Goal: Information Seeking & Learning: Learn about a topic

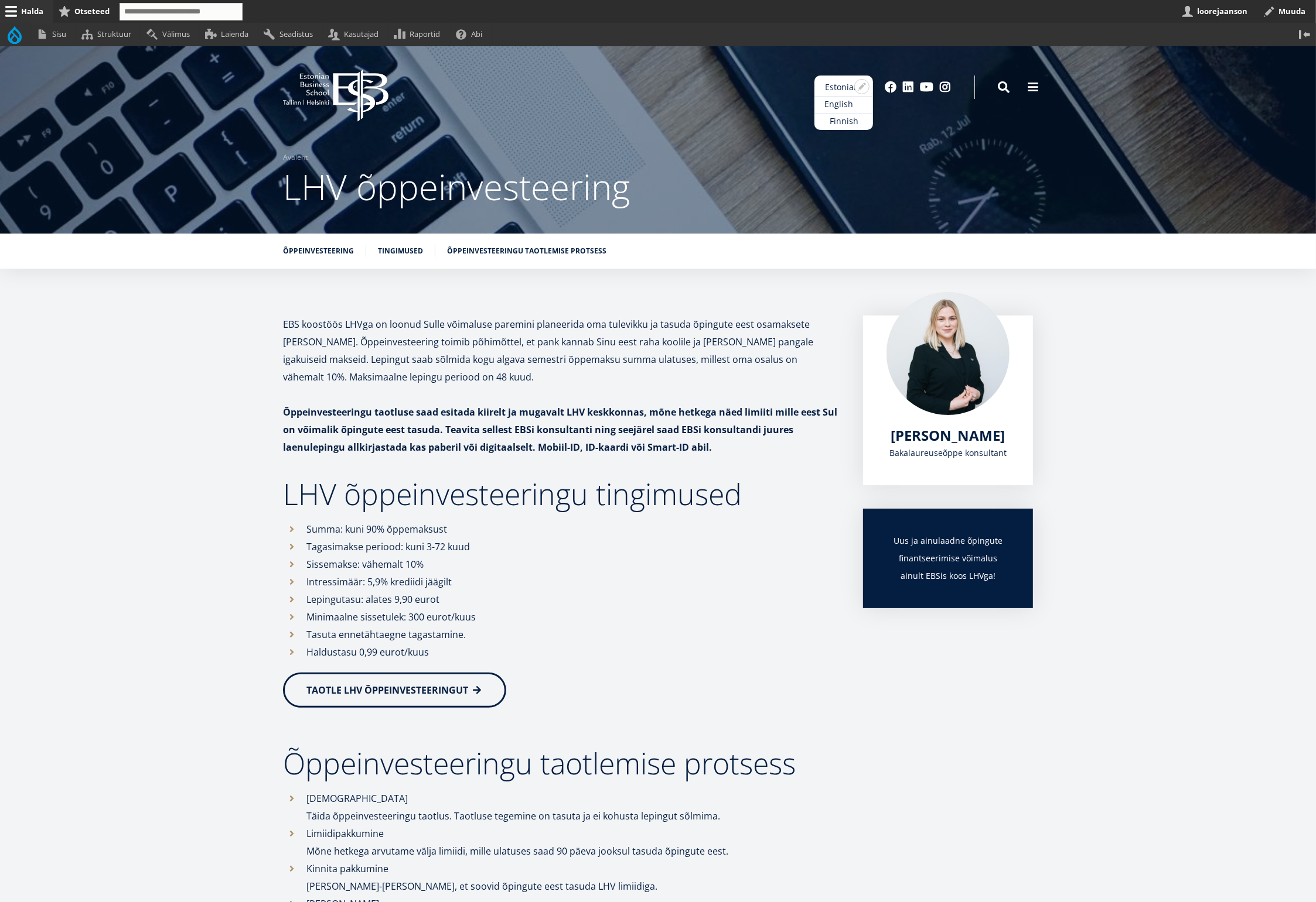
click at [845, 105] on link "English" at bounding box center [844, 104] width 59 height 17
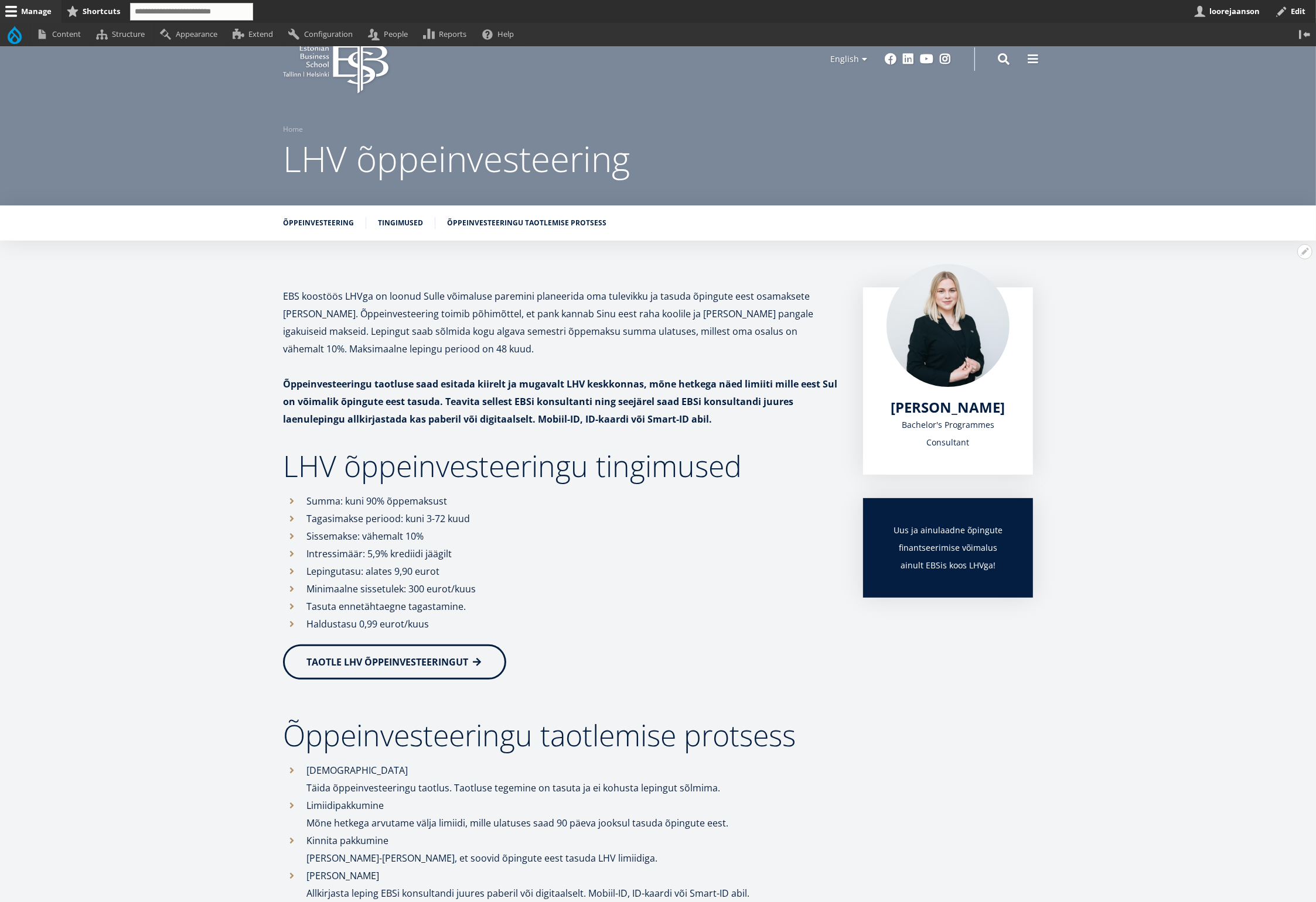
scroll to position [16, 0]
